Goal: Task Accomplishment & Management: Manage account settings

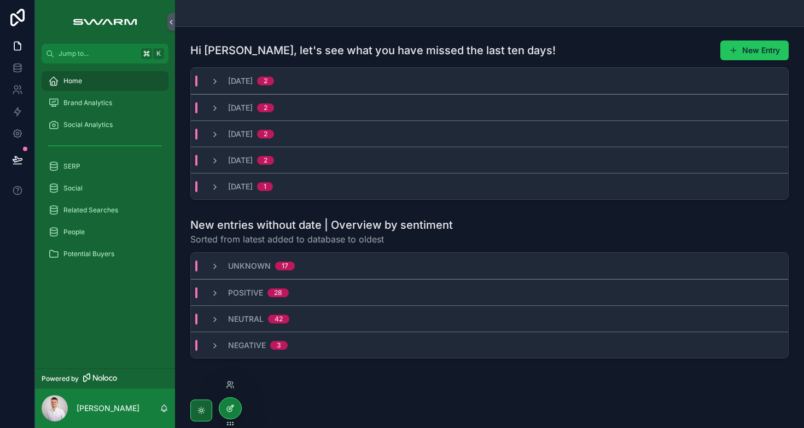
click at [234, 409] on icon at bounding box center [230, 408] width 9 height 9
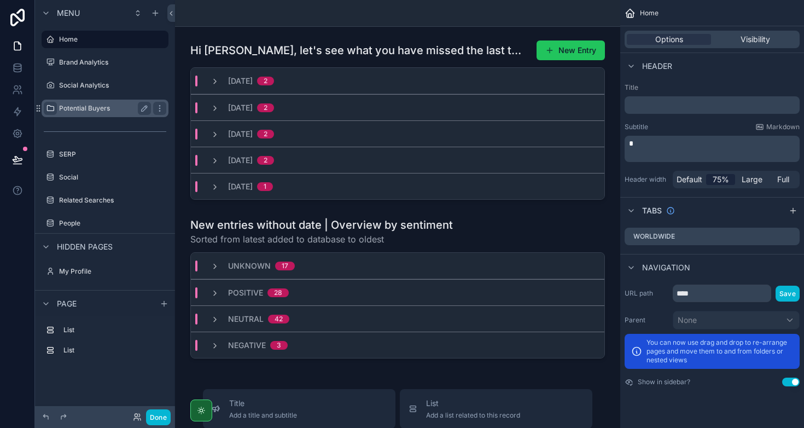
click at [49, 109] on icon "scrollable content" at bounding box center [50, 108] width 9 height 9
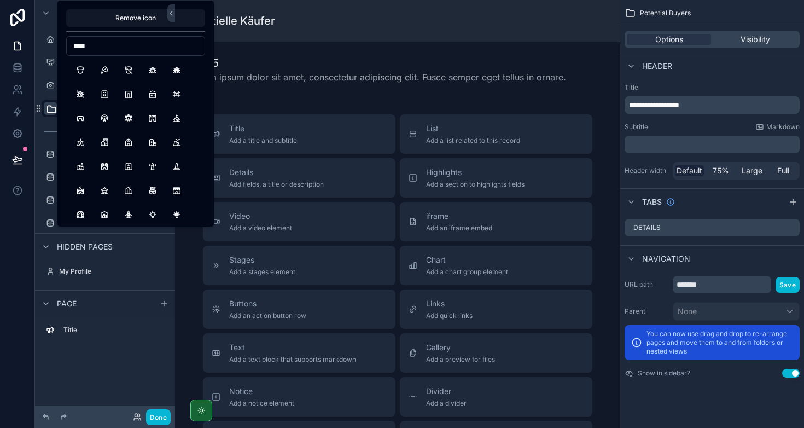
type input "*****"
type input "****"
click at [79, 71] on button "Cash" at bounding box center [81, 70] width 20 height 20
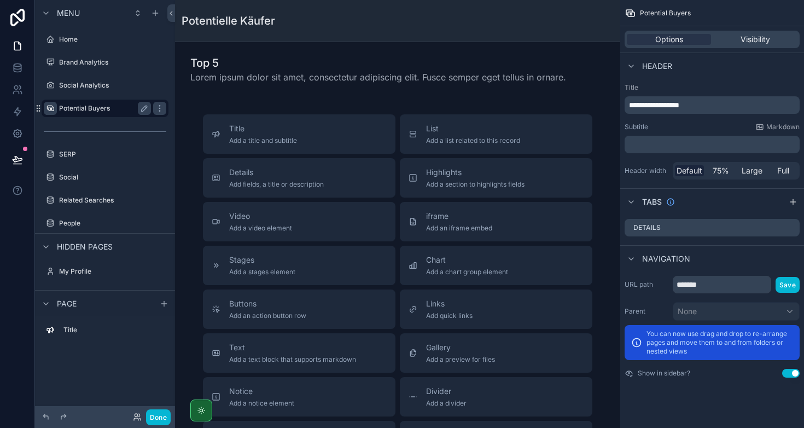
click at [95, 340] on div "Title" at bounding box center [105, 332] width 140 height 33
click at [164, 418] on button "Done" at bounding box center [158, 417] width 25 height 16
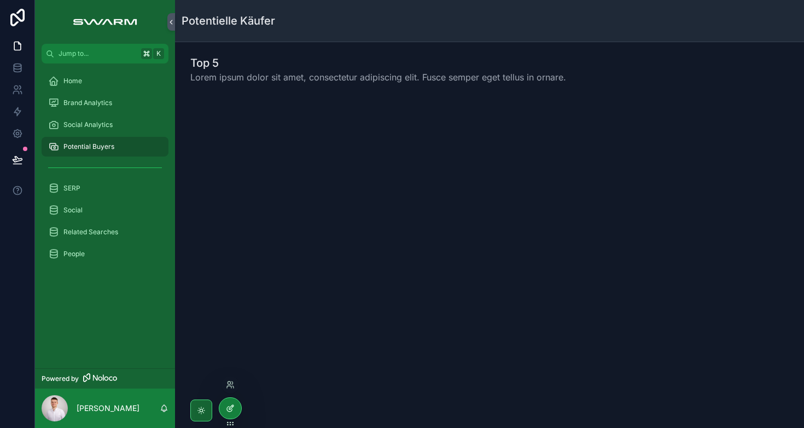
click at [230, 407] on icon at bounding box center [231, 407] width 4 height 4
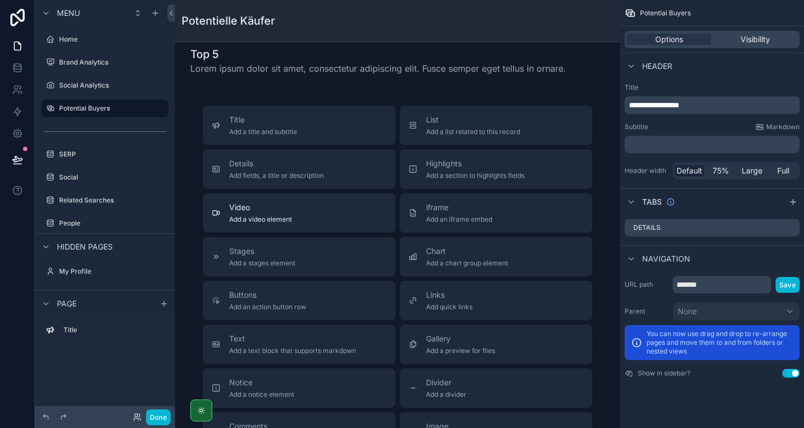
scroll to position [18, 0]
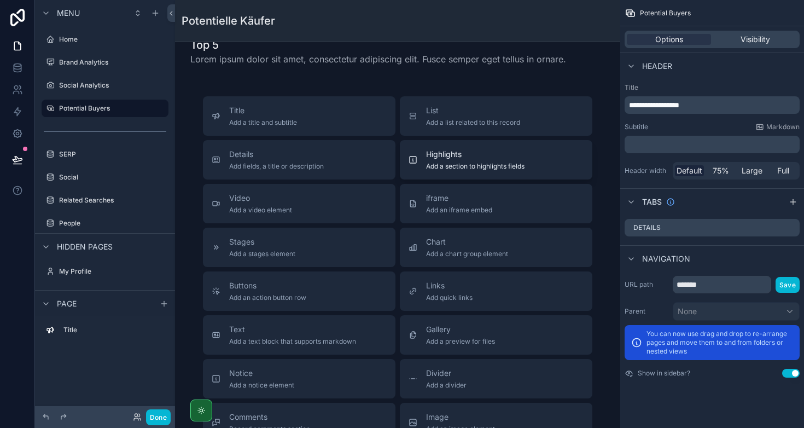
click at [439, 159] on span "Highlights" at bounding box center [475, 154] width 98 height 11
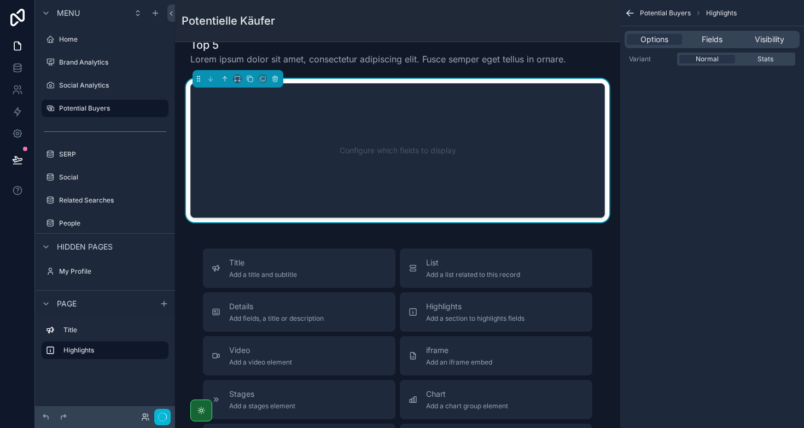
scroll to position [0, 0]
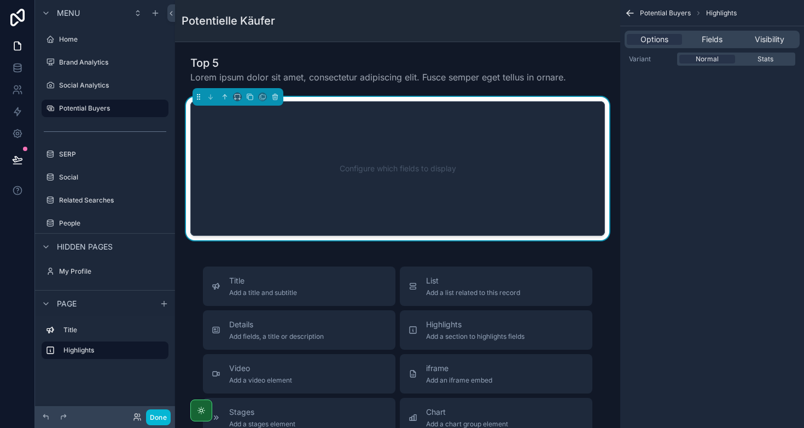
click at [370, 174] on div "Configure which fields to display" at bounding box center [397, 168] width 378 height 98
click at [706, 28] on div "Options Fields Visibility" at bounding box center [712, 39] width 184 height 26
click at [716, 39] on span "Fields" at bounding box center [712, 39] width 21 height 11
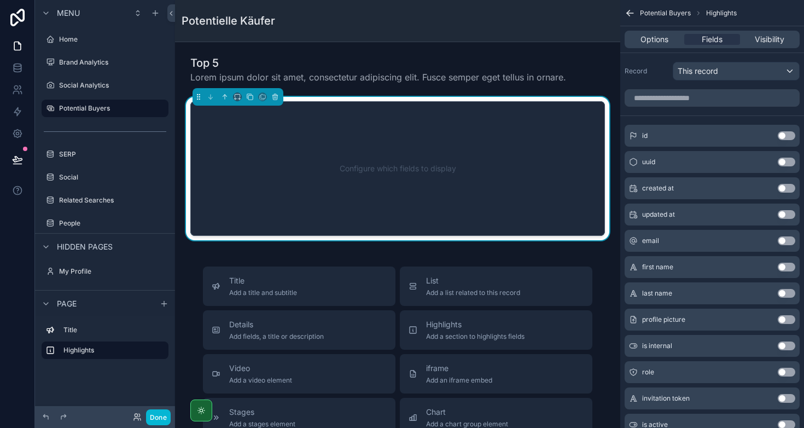
click at [631, 15] on icon "scrollable content" at bounding box center [630, 13] width 11 height 11
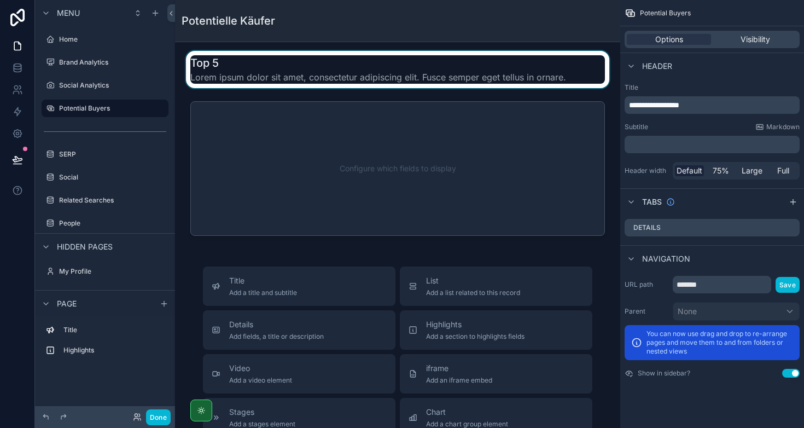
click at [451, 60] on div "scrollable content" at bounding box center [398, 69] width 428 height 37
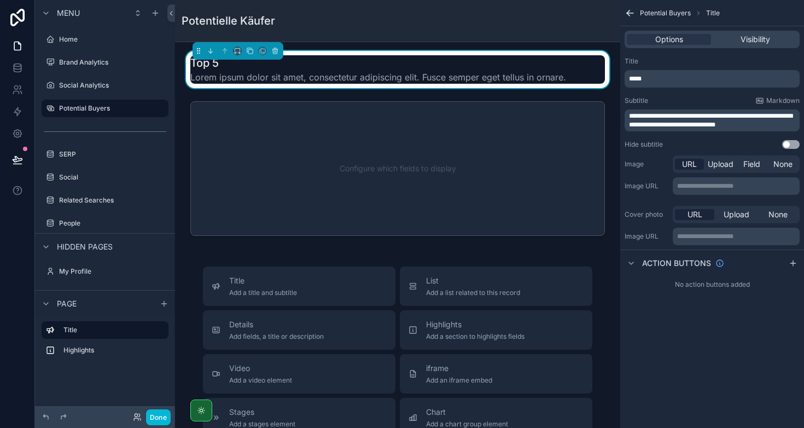
click at [678, 118] on span "**********" at bounding box center [711, 120] width 164 height 15
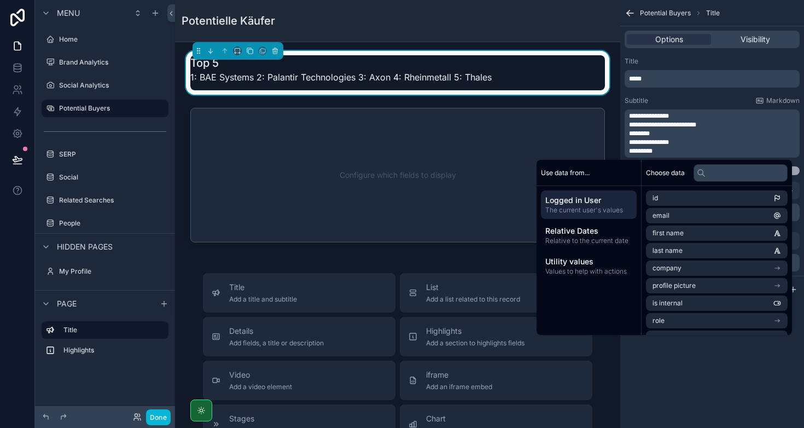
click at [677, 368] on div "**********" at bounding box center [712, 214] width 184 height 428
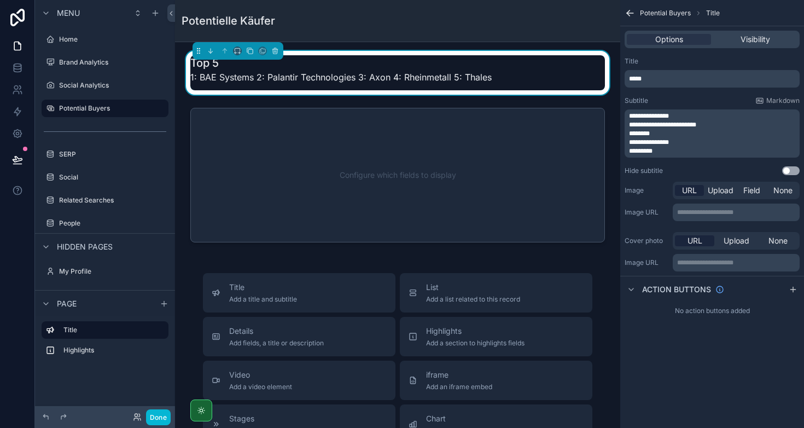
click at [666, 83] on div "*****" at bounding box center [712, 79] width 175 height 18
click at [666, 81] on p "*****" at bounding box center [713, 78] width 168 height 9
click at [680, 61] on div "Title" at bounding box center [712, 61] width 175 height 9
click at [669, 110] on div "**********" at bounding box center [712, 133] width 175 height 48
click at [669, 123] on span "**********" at bounding box center [662, 124] width 67 height 7
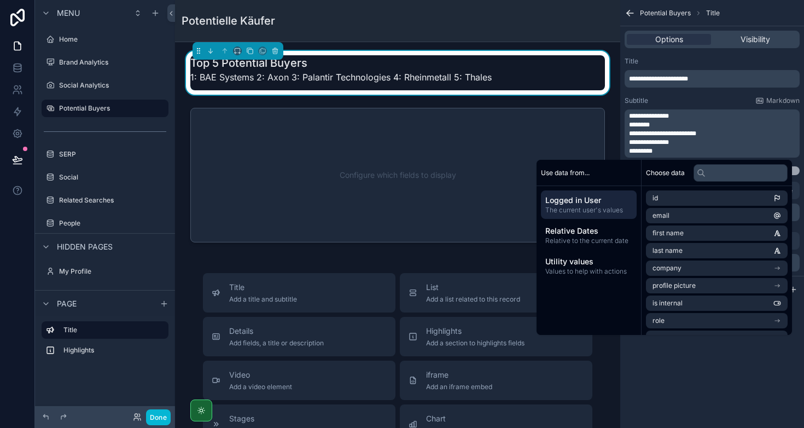
click at [726, 94] on div "**********" at bounding box center [712, 116] width 184 height 127
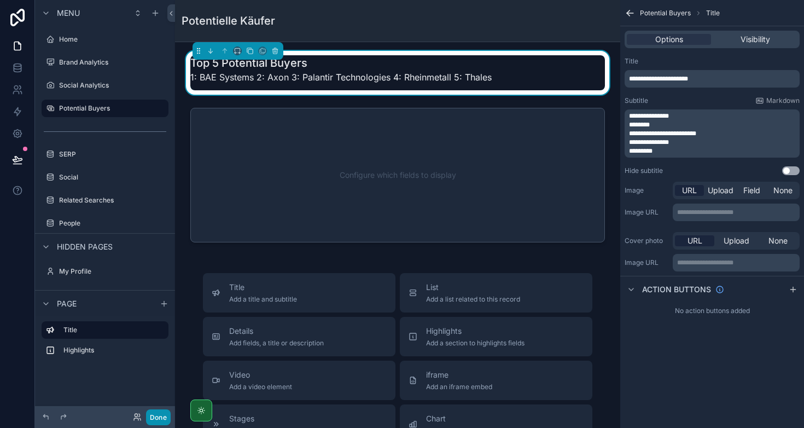
click at [155, 418] on button "Done" at bounding box center [158, 417] width 25 height 16
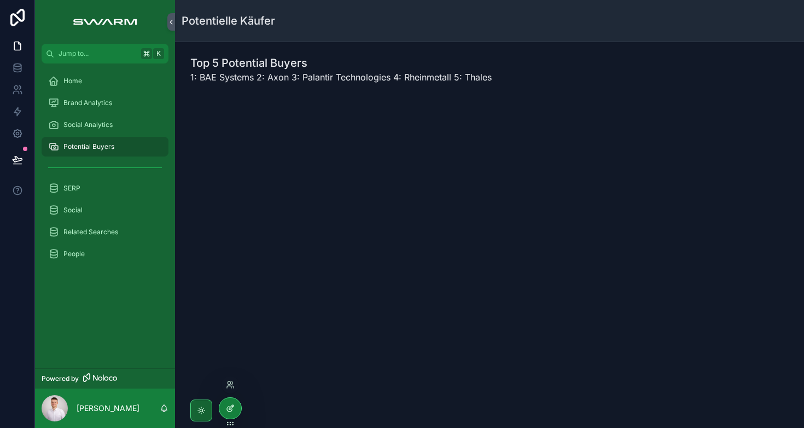
click at [231, 404] on icon at bounding box center [230, 408] width 9 height 9
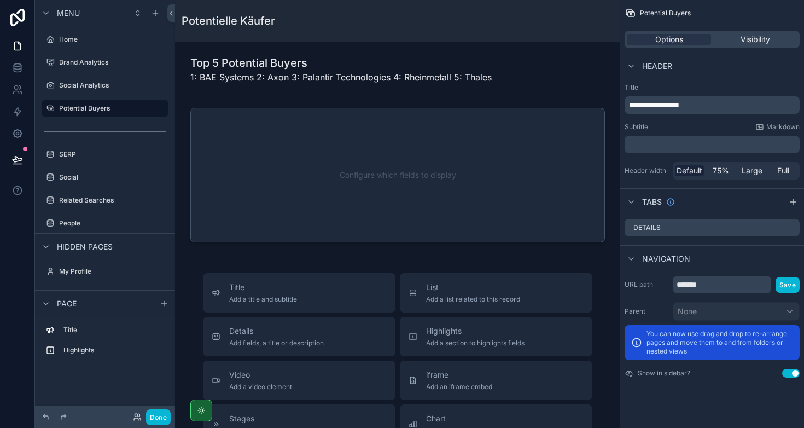
click at [659, 142] on p "﻿" at bounding box center [713, 144] width 168 height 11
click at [680, 119] on div "**********" at bounding box center [712, 131] width 184 height 105
click at [154, 16] on icon "scrollable content" at bounding box center [155, 13] width 9 height 9
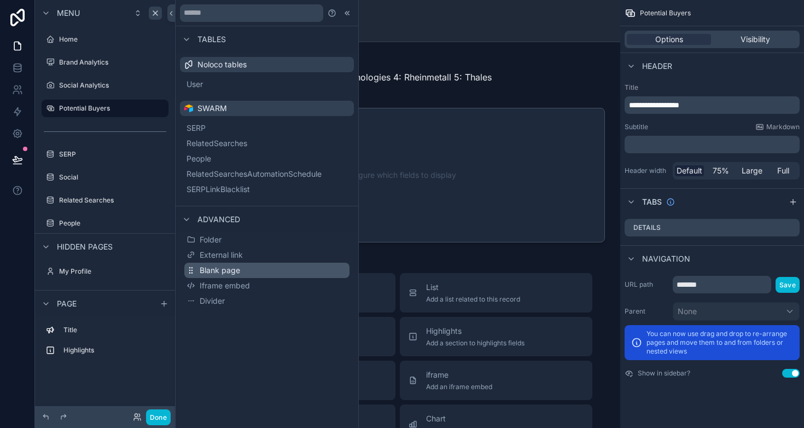
click at [248, 267] on button "Blank page" at bounding box center [266, 270] width 165 height 15
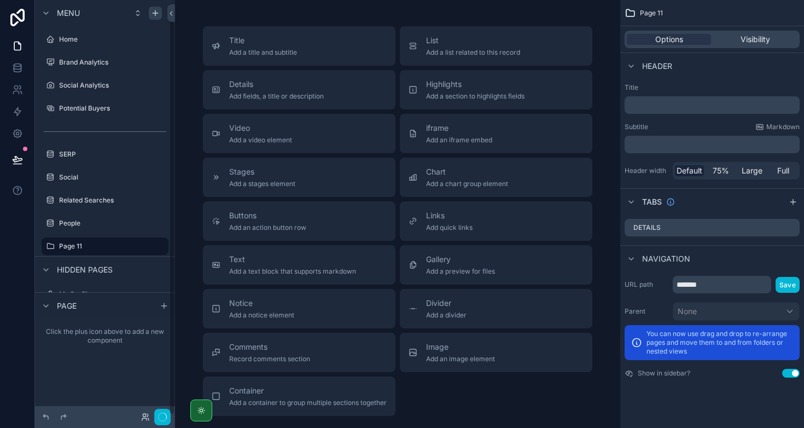
scroll to position [21, 0]
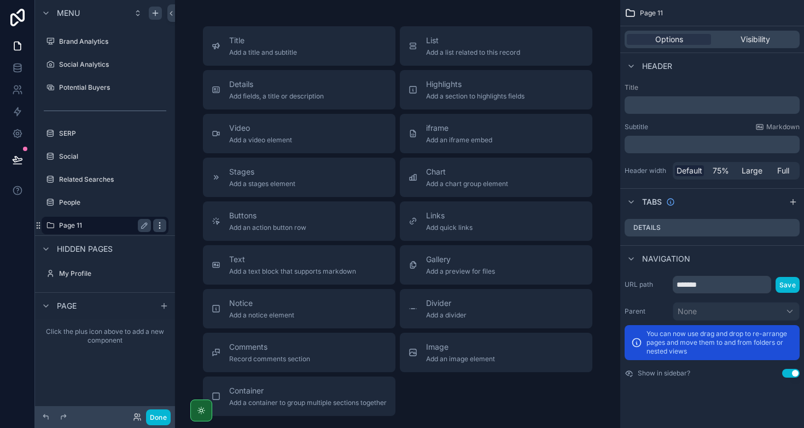
click at [161, 226] on icon "scrollable content" at bounding box center [159, 225] width 9 height 9
click at [160, 225] on icon "scrollable content" at bounding box center [159, 225] width 9 height 9
click at [185, 230] on icon at bounding box center [186, 231] width 2 height 2
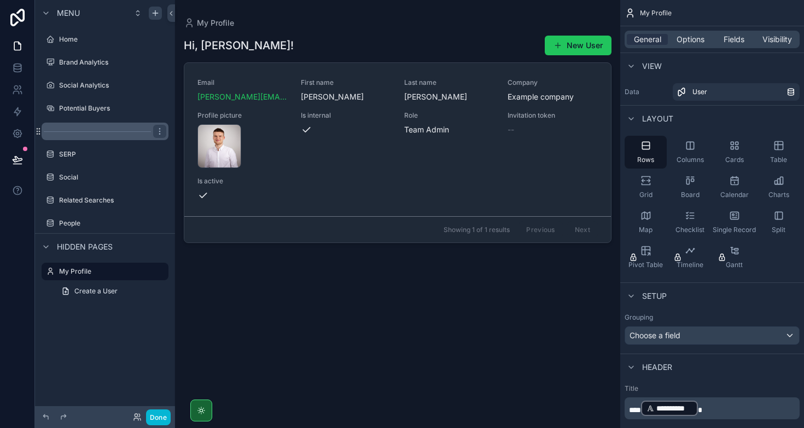
click at [105, 123] on div "scrollable content" at bounding box center [105, 132] width 127 height 18
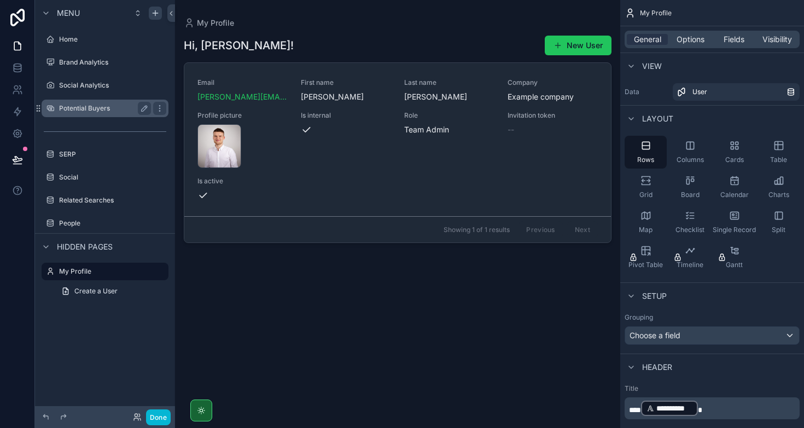
click at [101, 108] on label "Potential Buyers" at bounding box center [103, 108] width 88 height 9
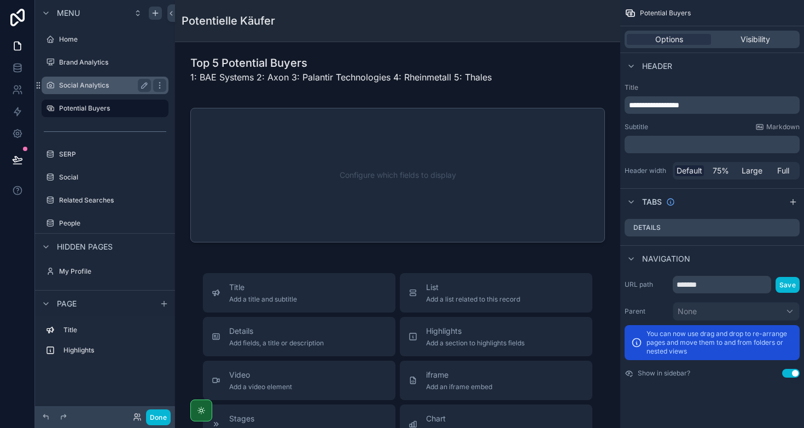
click at [89, 90] on div "Social Analytics" at bounding box center [105, 85] width 92 height 13
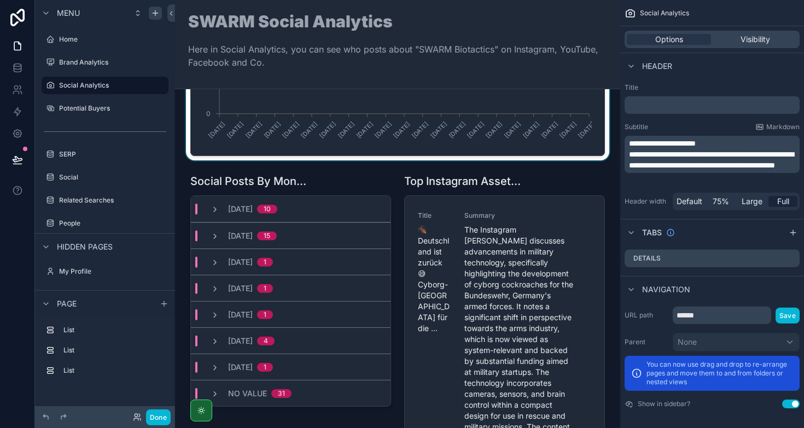
scroll to position [211, 0]
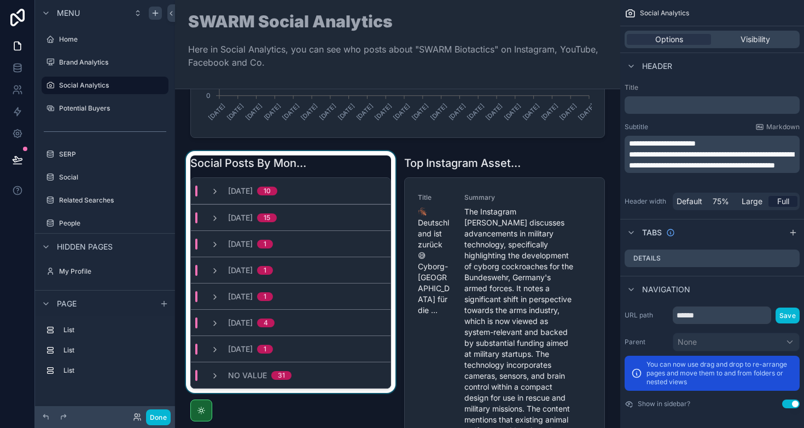
click at [331, 165] on div "scrollable content" at bounding box center [291, 327] width 214 height 352
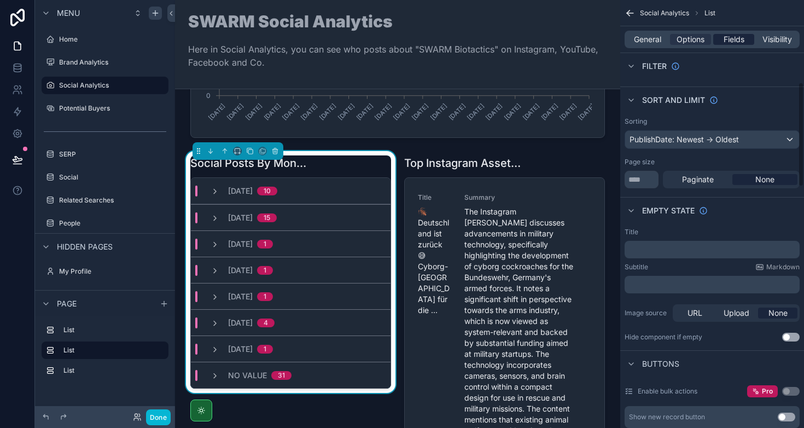
click at [731, 40] on span "Fields" at bounding box center [734, 39] width 21 height 11
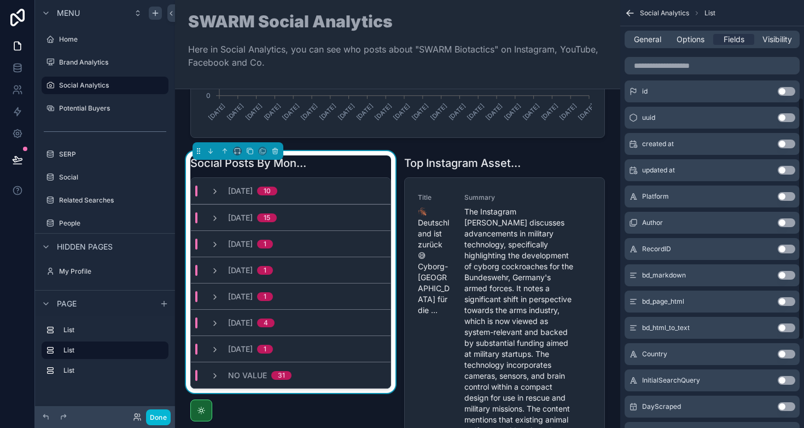
scroll to position [154, 0]
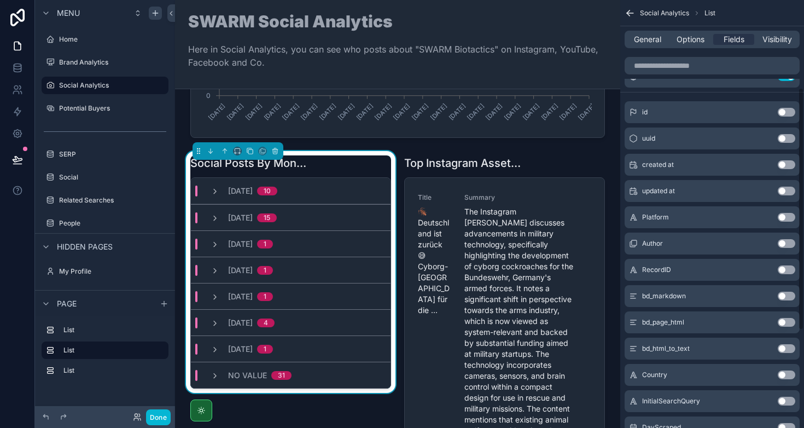
click at [786, 217] on button "Use setting" at bounding box center [787, 217] width 18 height 9
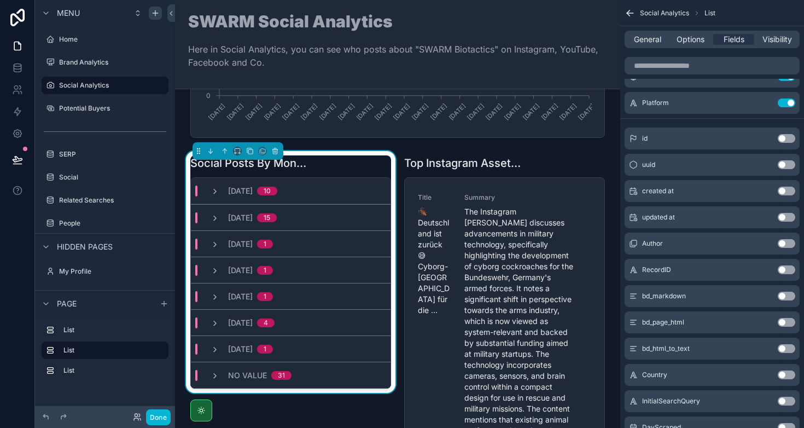
click at [213, 187] on icon "scrollable content" at bounding box center [215, 191] width 9 height 9
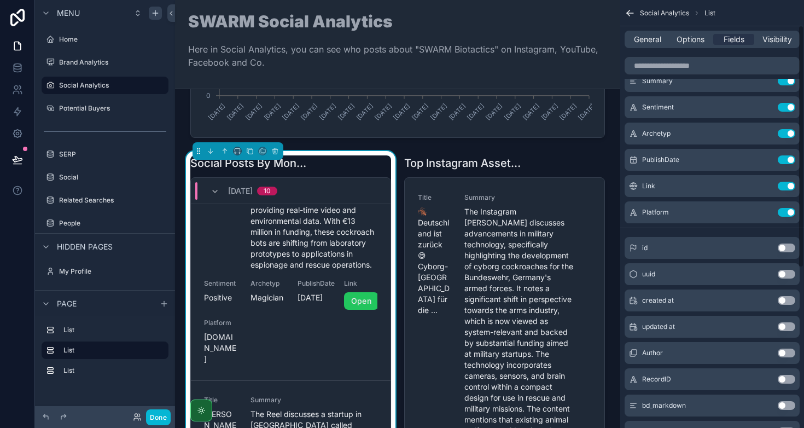
scroll to position [0, 0]
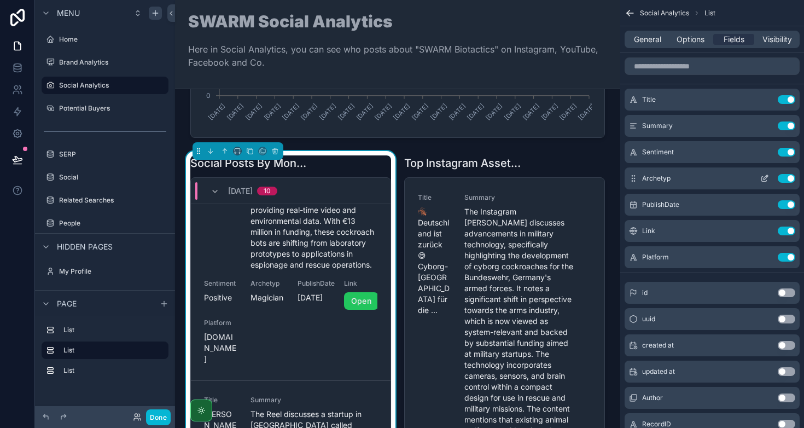
click at [787, 178] on button "Use setting" at bounding box center [787, 178] width 18 height 9
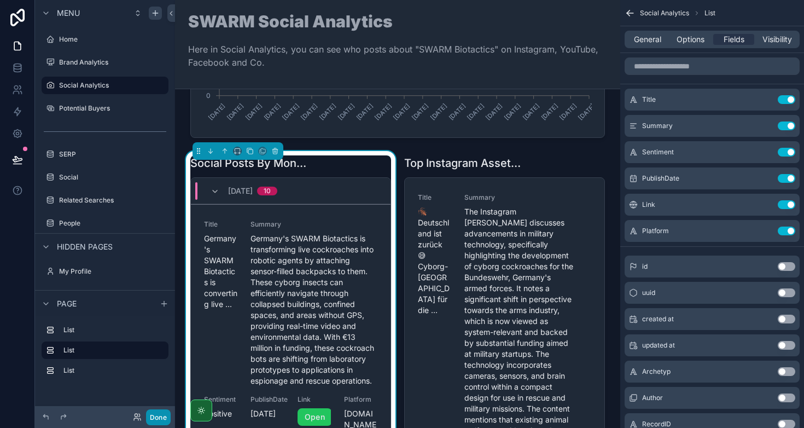
click at [157, 413] on button "Done" at bounding box center [158, 417] width 25 height 16
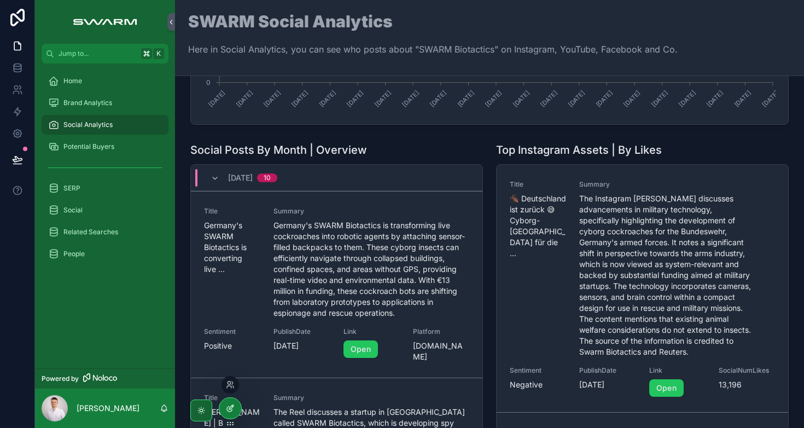
click at [232, 407] on icon at bounding box center [230, 408] width 9 height 9
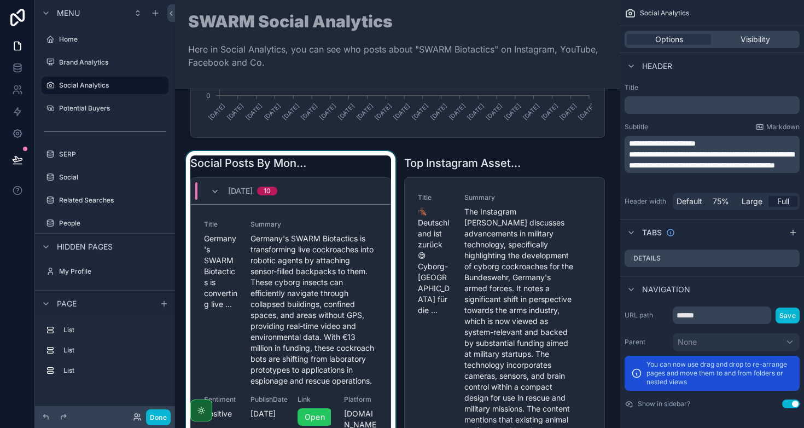
click at [325, 168] on div "scrollable content" at bounding box center [291, 327] width 214 height 352
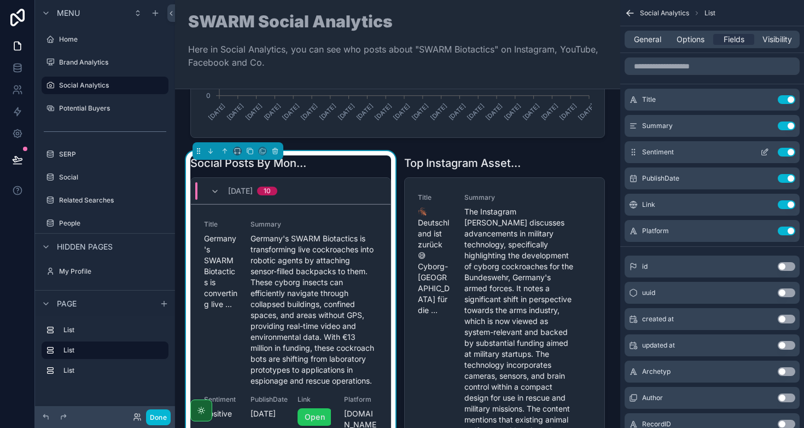
click at [787, 152] on button "Use setting" at bounding box center [787, 152] width 18 height 9
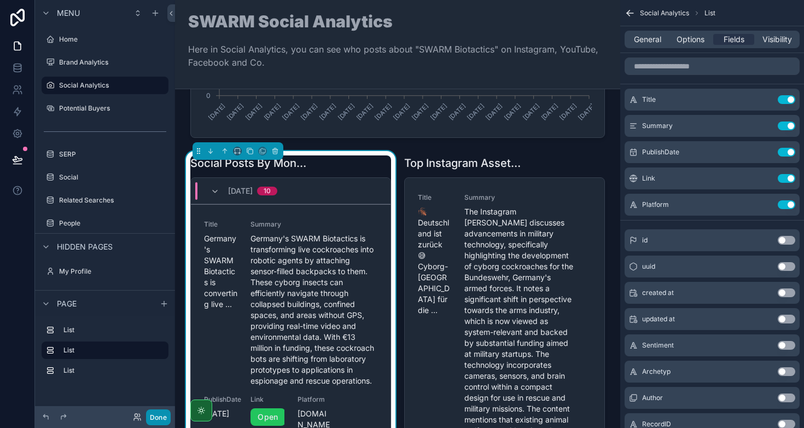
click at [154, 417] on button "Done" at bounding box center [158, 417] width 25 height 16
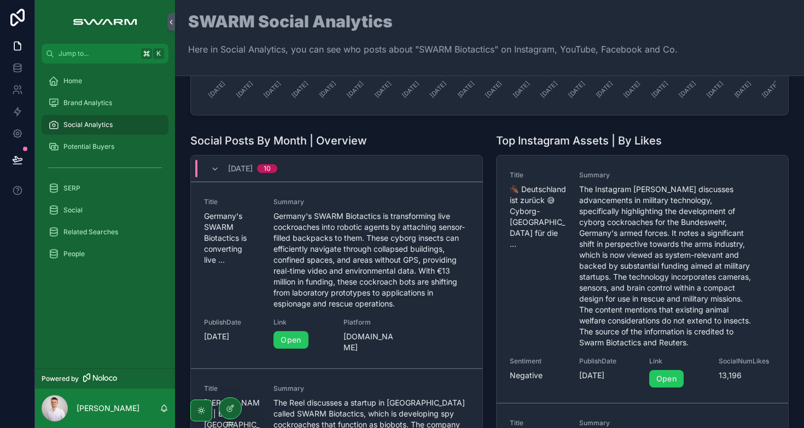
scroll to position [209, 0]
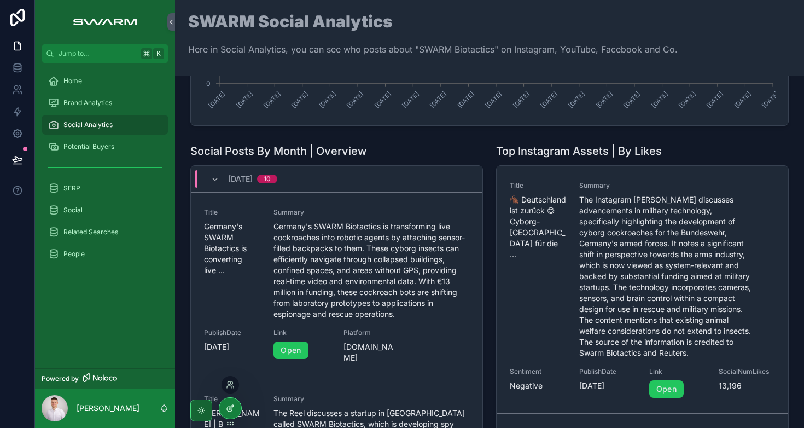
click at [226, 407] on icon at bounding box center [230, 408] width 9 height 9
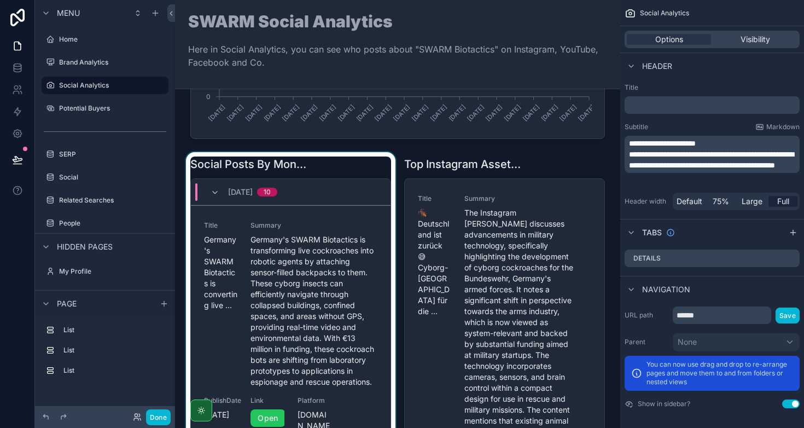
click at [342, 163] on div "scrollable content" at bounding box center [291, 328] width 214 height 352
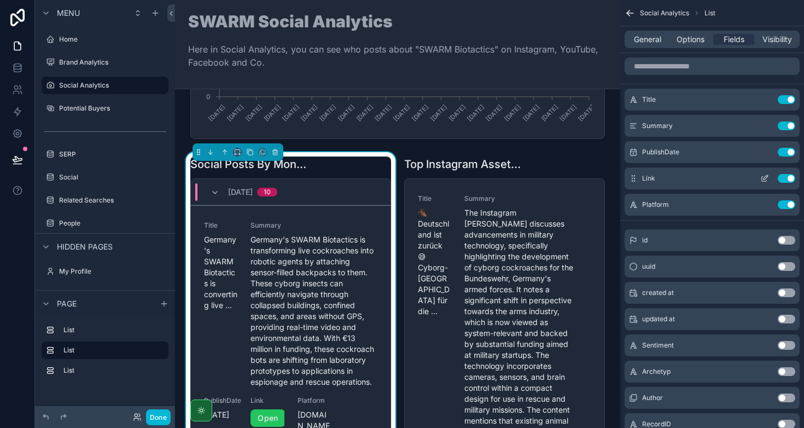
click at [761, 180] on icon "scrollable content" at bounding box center [764, 178] width 9 height 9
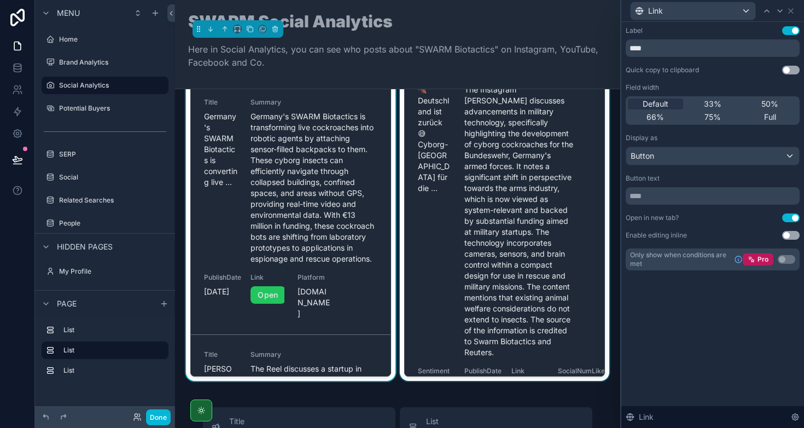
scroll to position [335, 0]
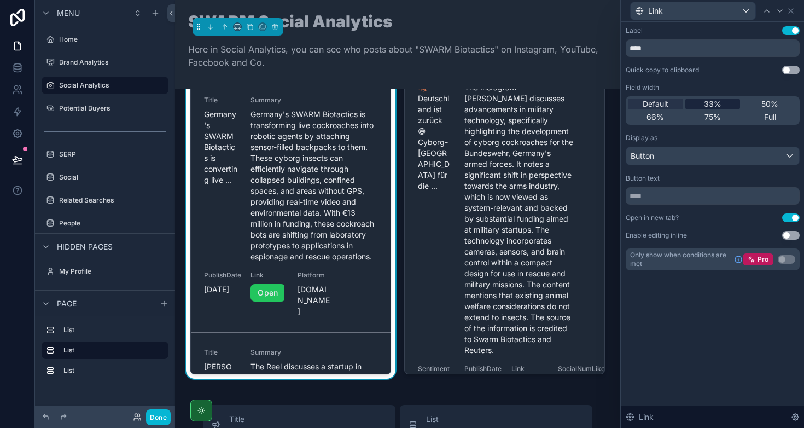
click at [704, 104] on span "33%" at bounding box center [713, 103] width 18 height 11
click at [788, 13] on icon at bounding box center [791, 11] width 9 height 9
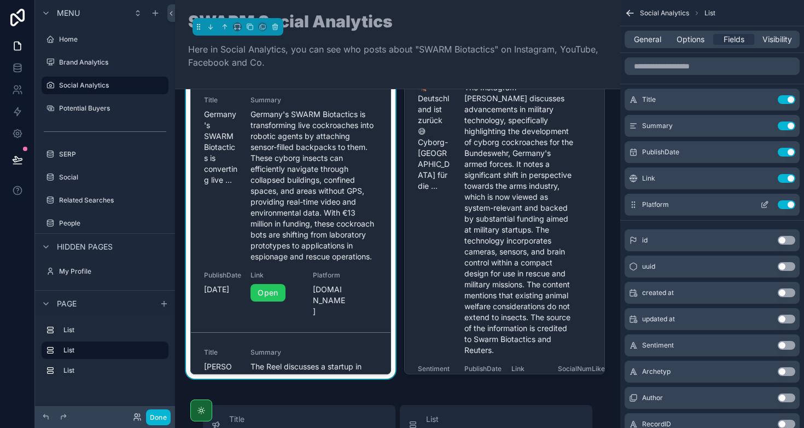
click at [762, 205] on icon "scrollable content" at bounding box center [764, 204] width 9 height 9
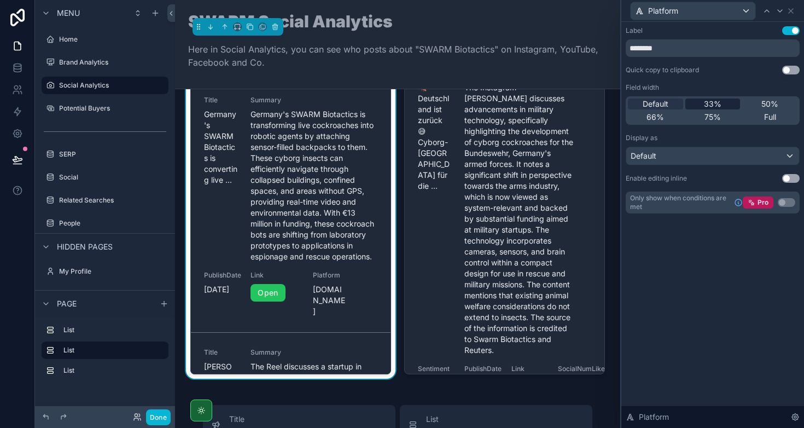
click at [720, 103] on span "33%" at bounding box center [713, 103] width 18 height 11
click at [760, 101] on div "50%" at bounding box center [769, 103] width 55 height 11
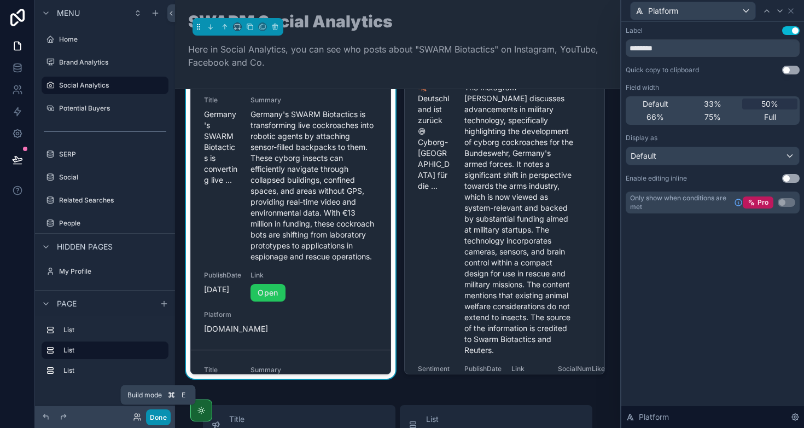
click at [158, 417] on button "Done" at bounding box center [158, 417] width 25 height 16
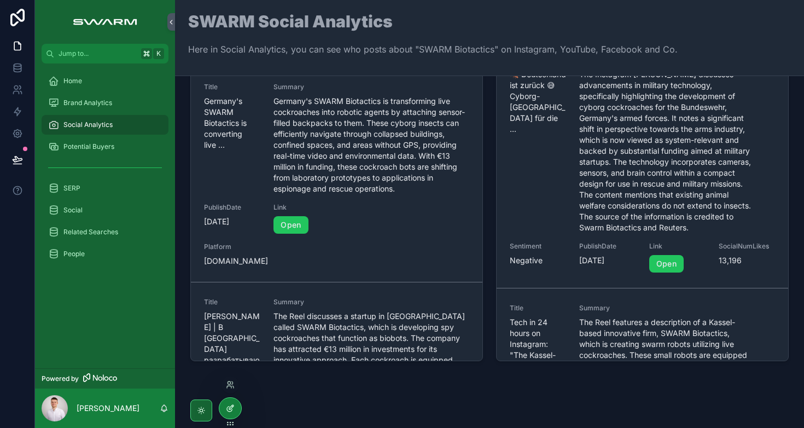
click at [231, 409] on icon at bounding box center [230, 408] width 9 height 9
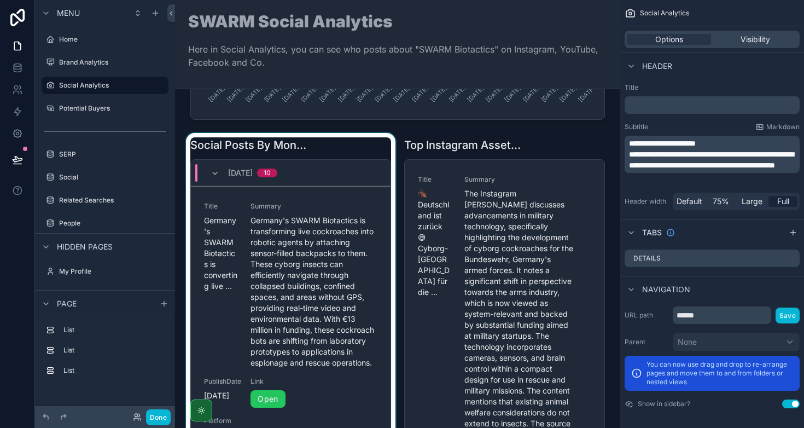
scroll to position [223, 0]
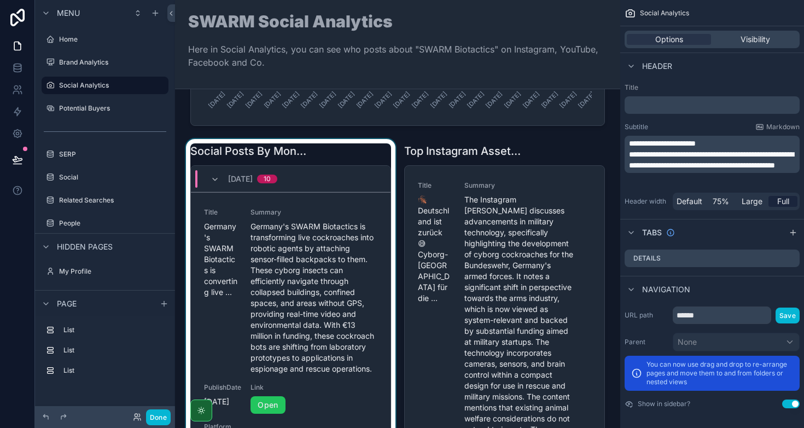
click at [359, 156] on div "scrollable content" at bounding box center [291, 315] width 214 height 352
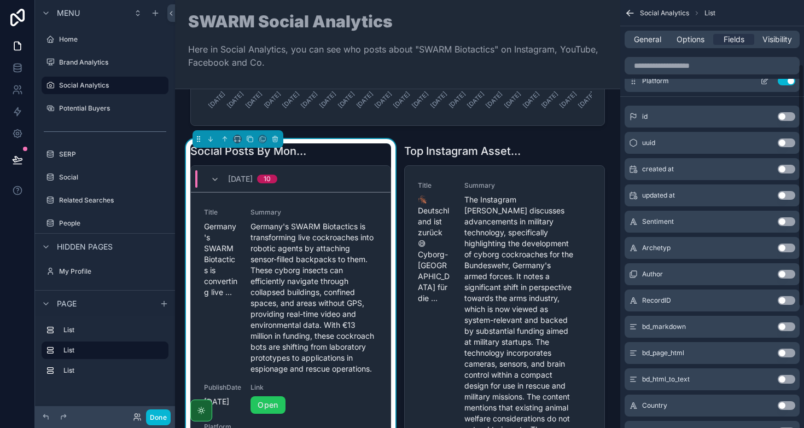
scroll to position [126, 0]
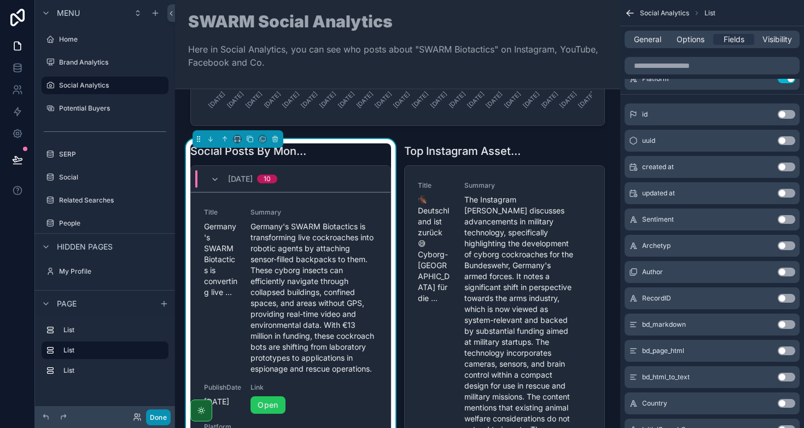
click at [164, 413] on button "Done" at bounding box center [158, 417] width 25 height 16
